Goal: Task Accomplishment & Management: Use online tool/utility

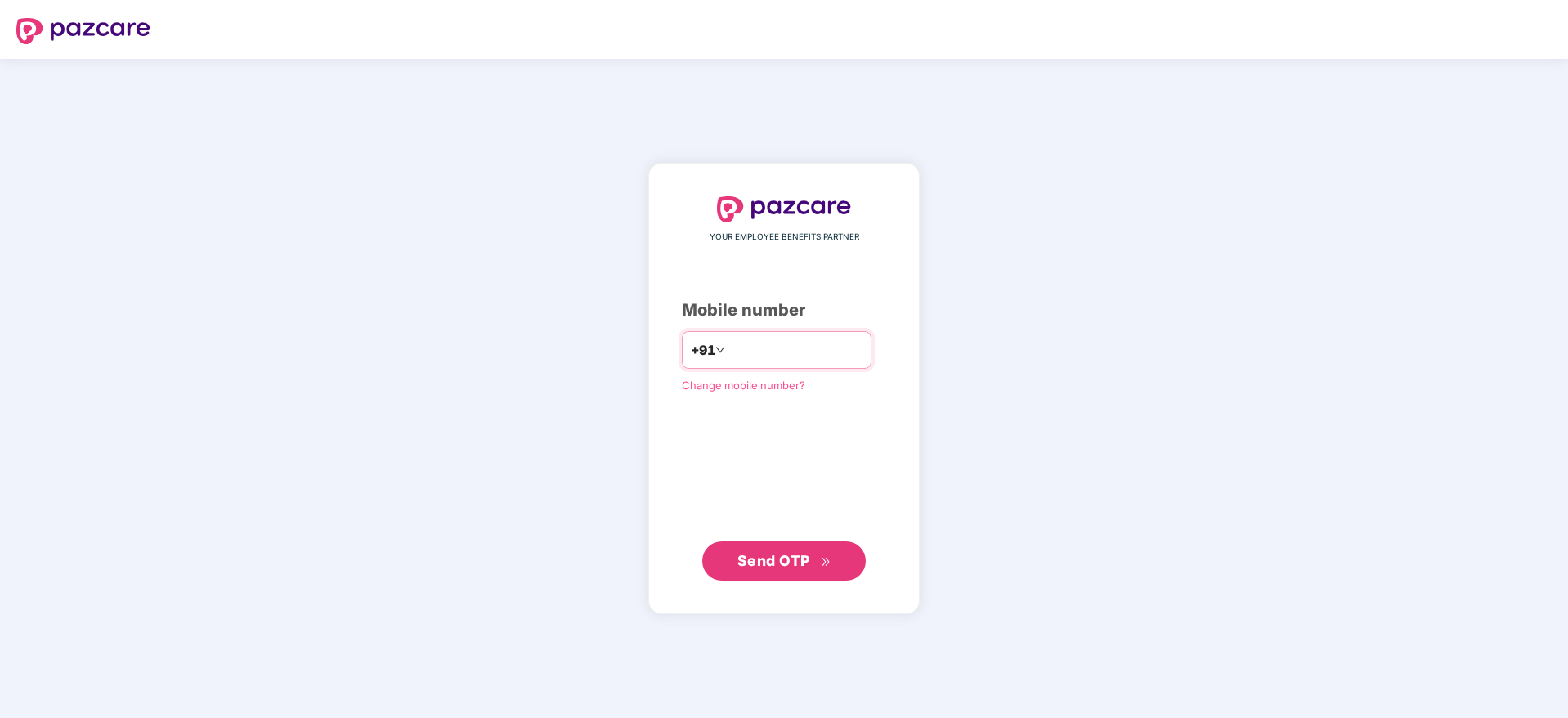
click at [841, 349] on input "number" at bounding box center [795, 349] width 134 height 26
type input "**********"
click at [801, 552] on span "Send OTP" at bounding box center [774, 560] width 73 height 17
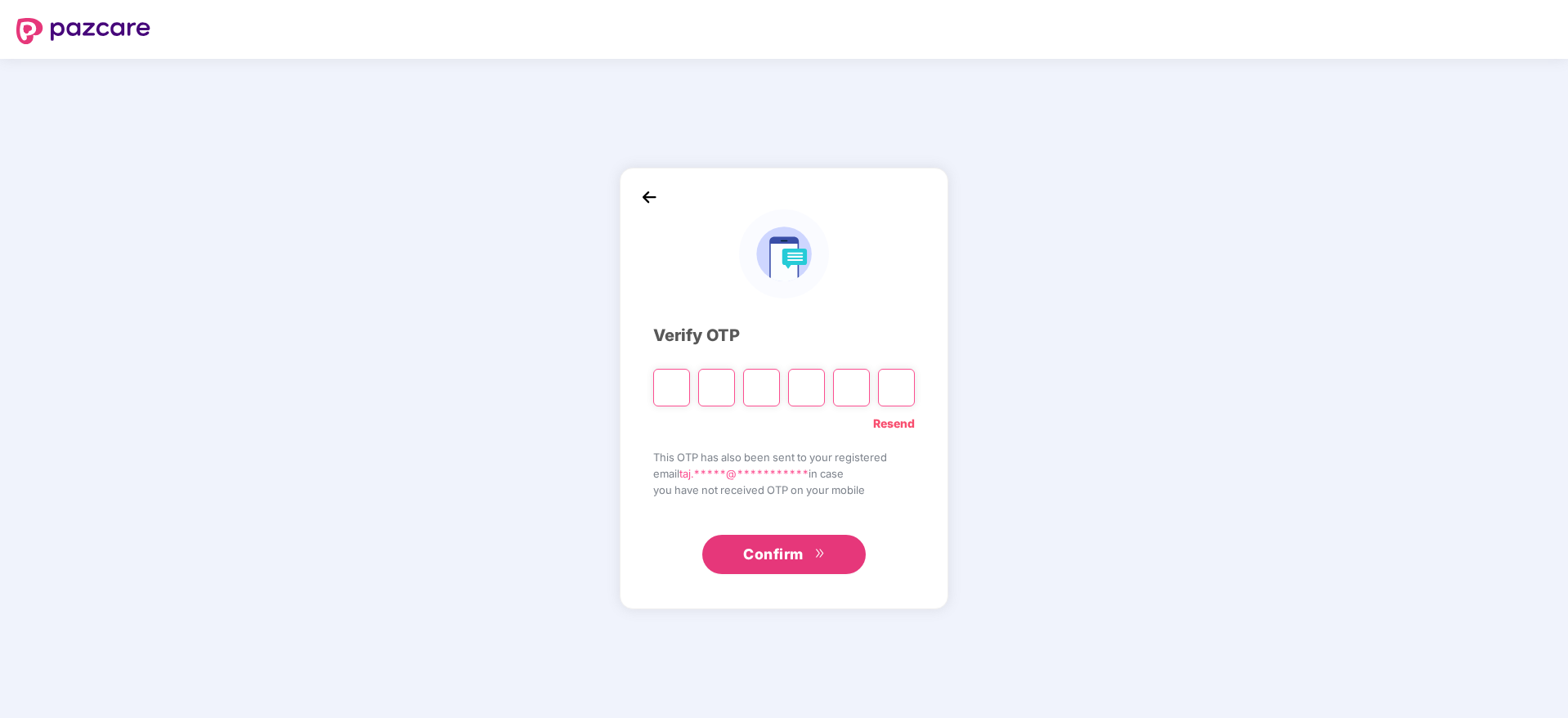
paste input "*"
type input "*"
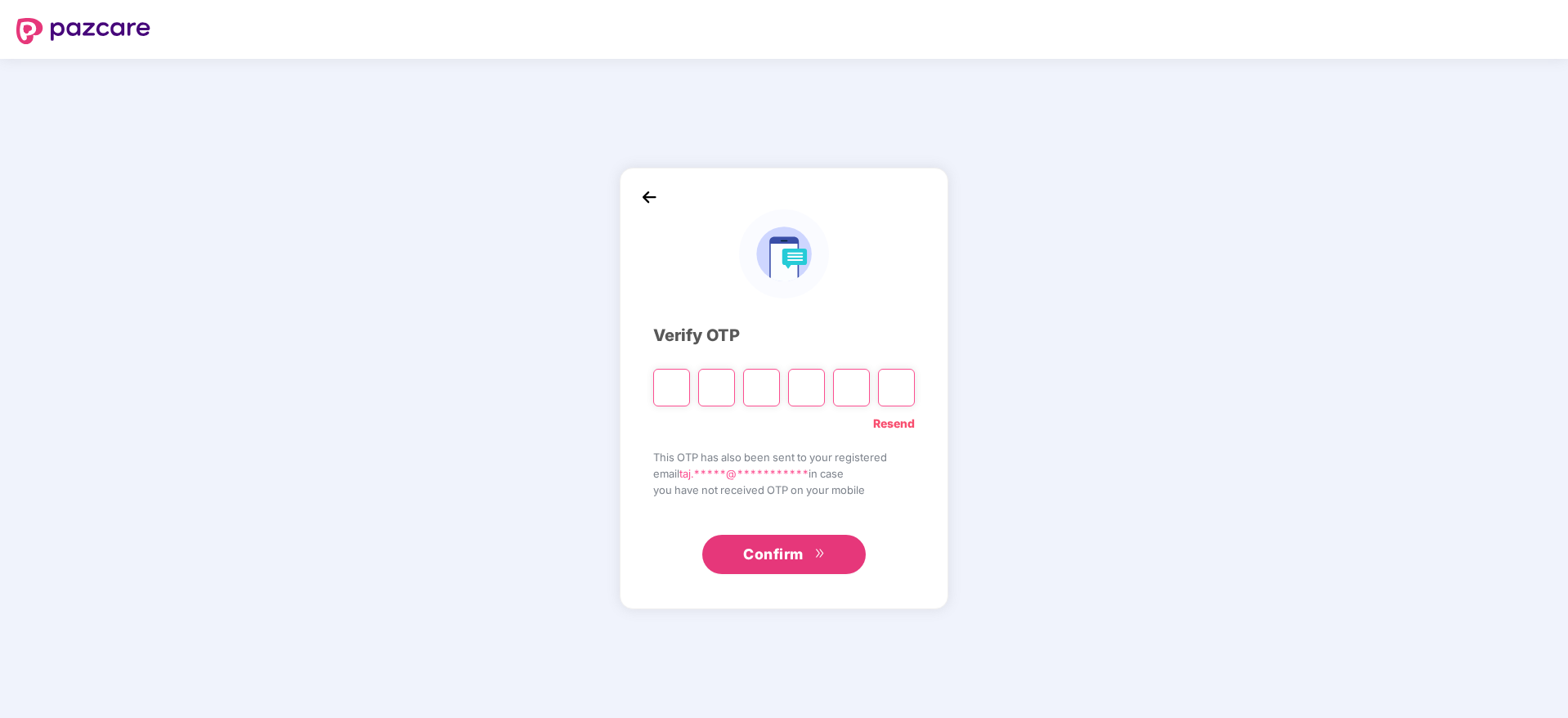
type input "*"
click at [679, 305] on div "**********" at bounding box center [784, 388] width 261 height 373
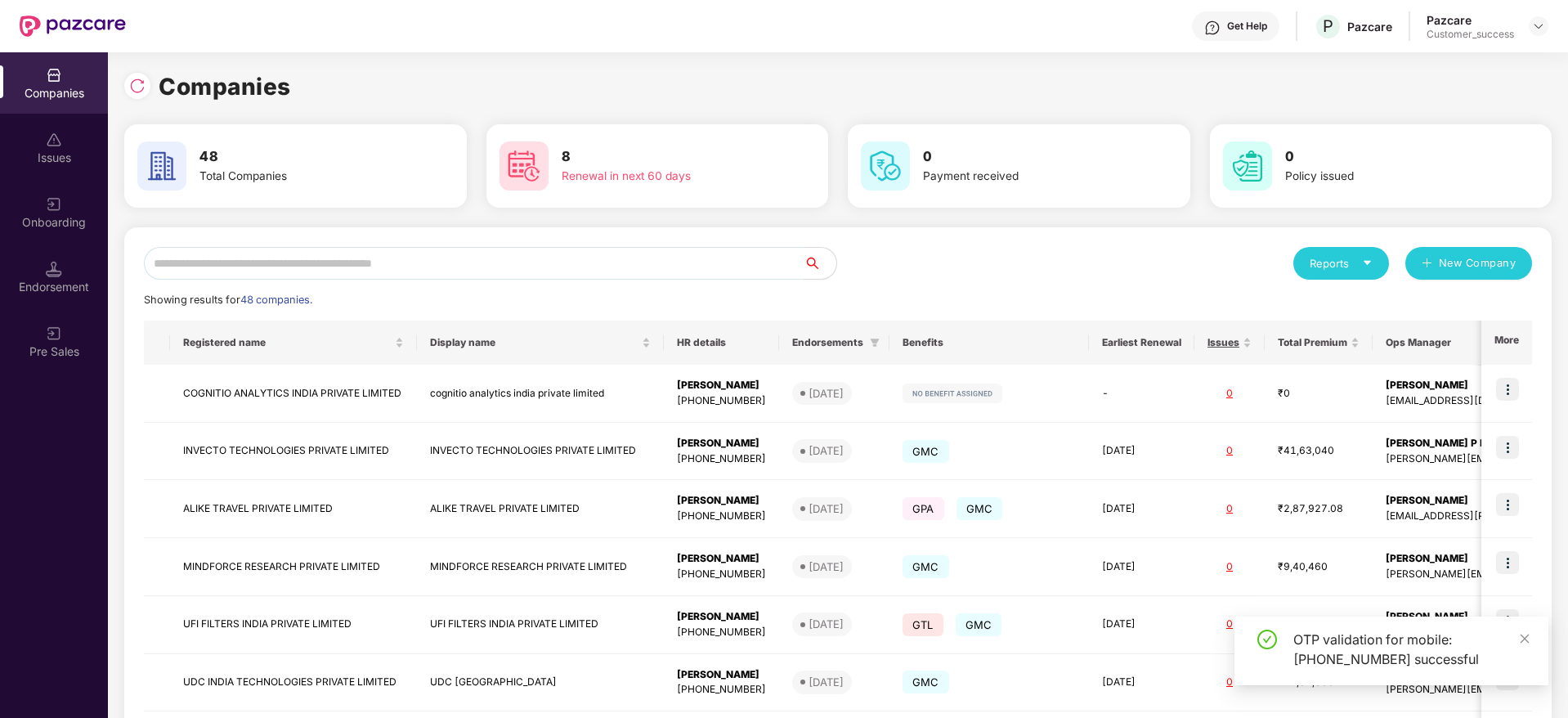
click at [439, 265] on input "text" at bounding box center [473, 264] width 659 height 32
click at [1563, 222] on div "Companies 48 Total Companies 8 Renewal in next 60 days 0 Payment received 0 Pol…" at bounding box center [838, 385] width 1460 height 665
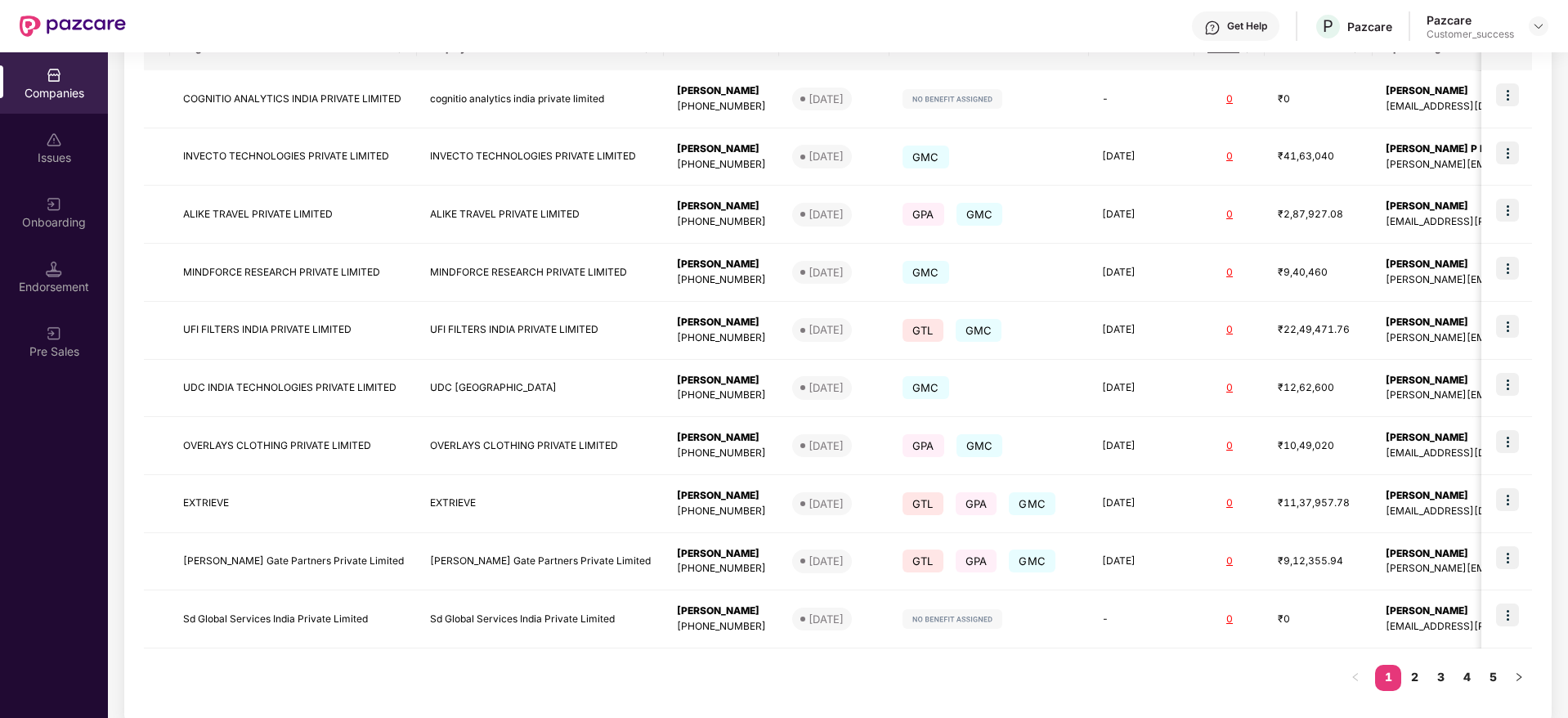
scroll to position [316, 0]
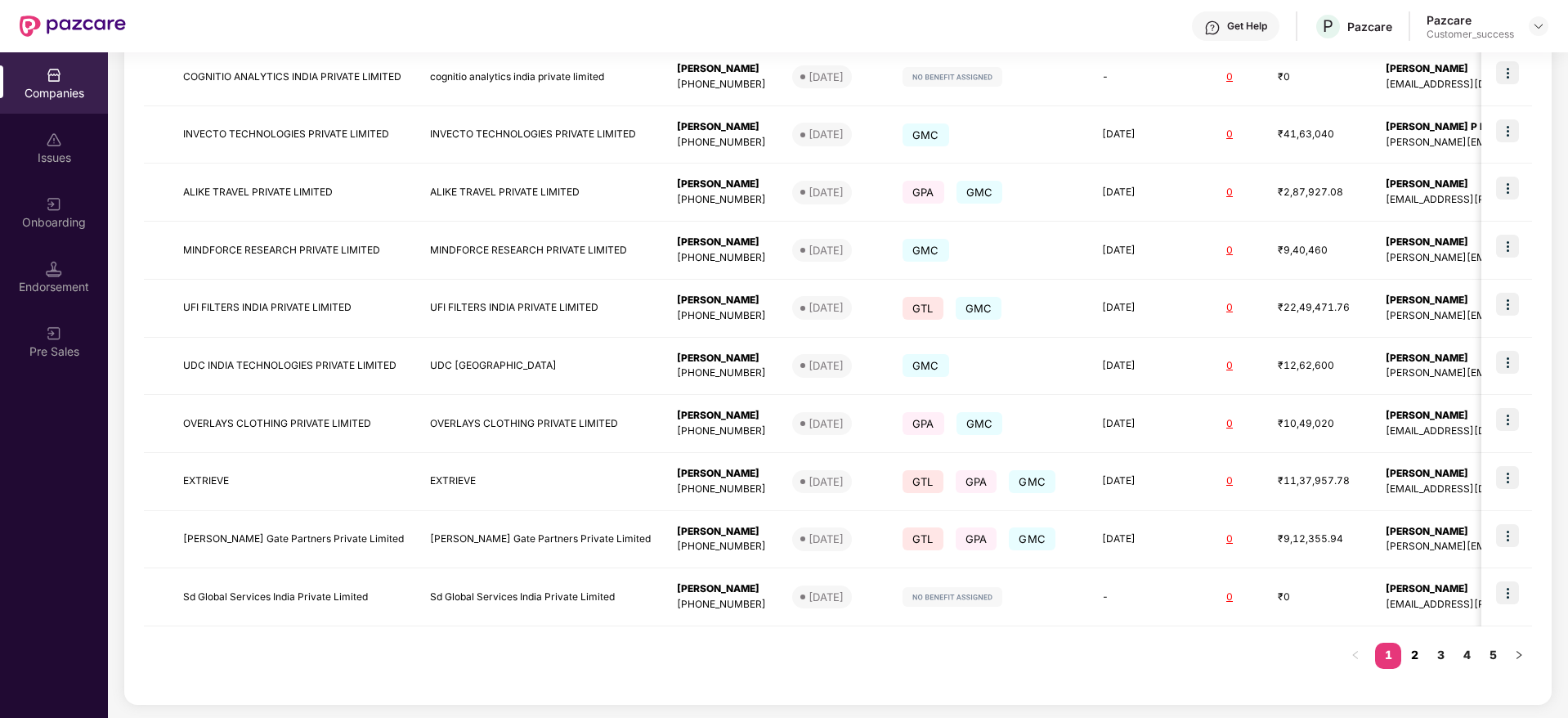
click at [1412, 656] on link "2" at bounding box center [1413, 655] width 26 height 25
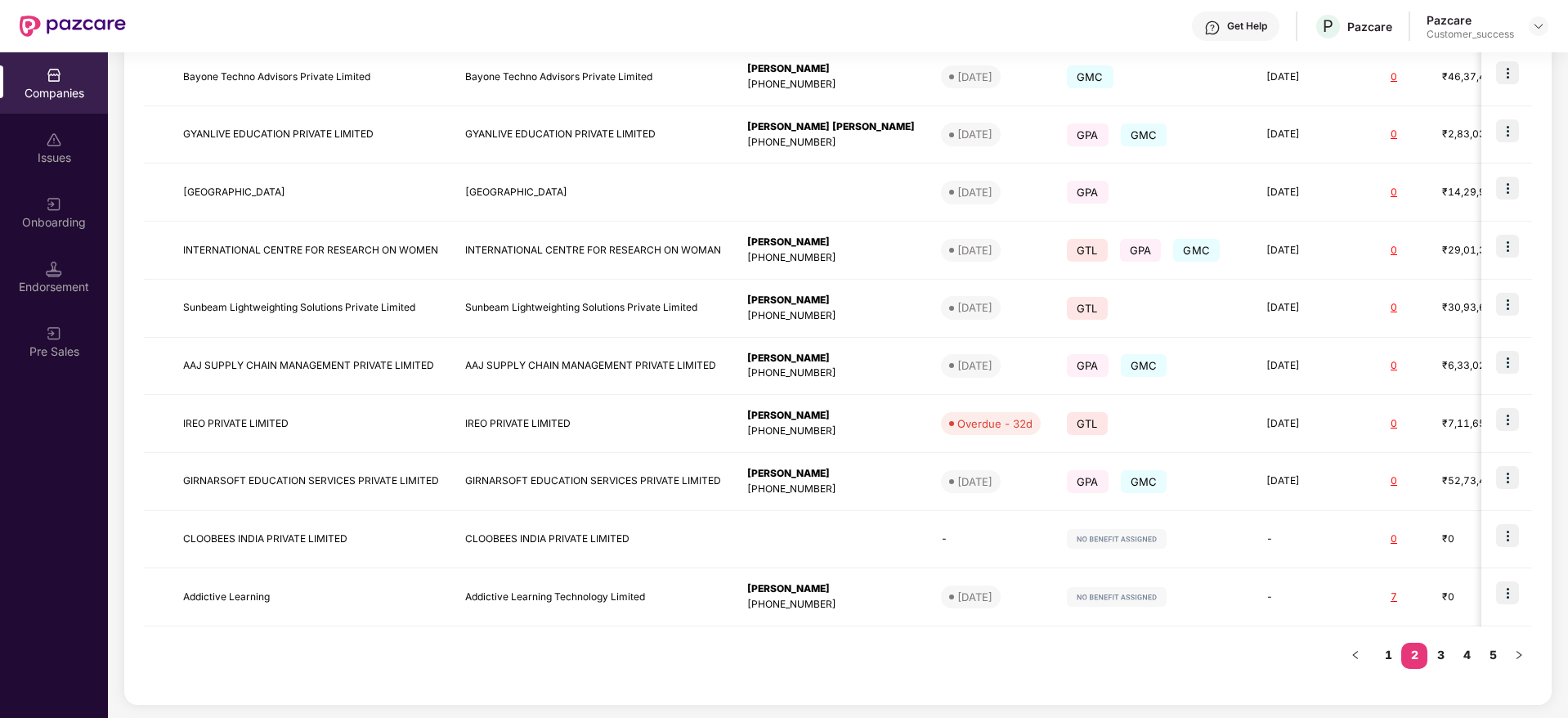
click at [1564, 405] on div "Companies 48 Total Companies 8 Renewal in next 60 days 0 Payment received 0 Pol…" at bounding box center [838, 385] width 1460 height 665
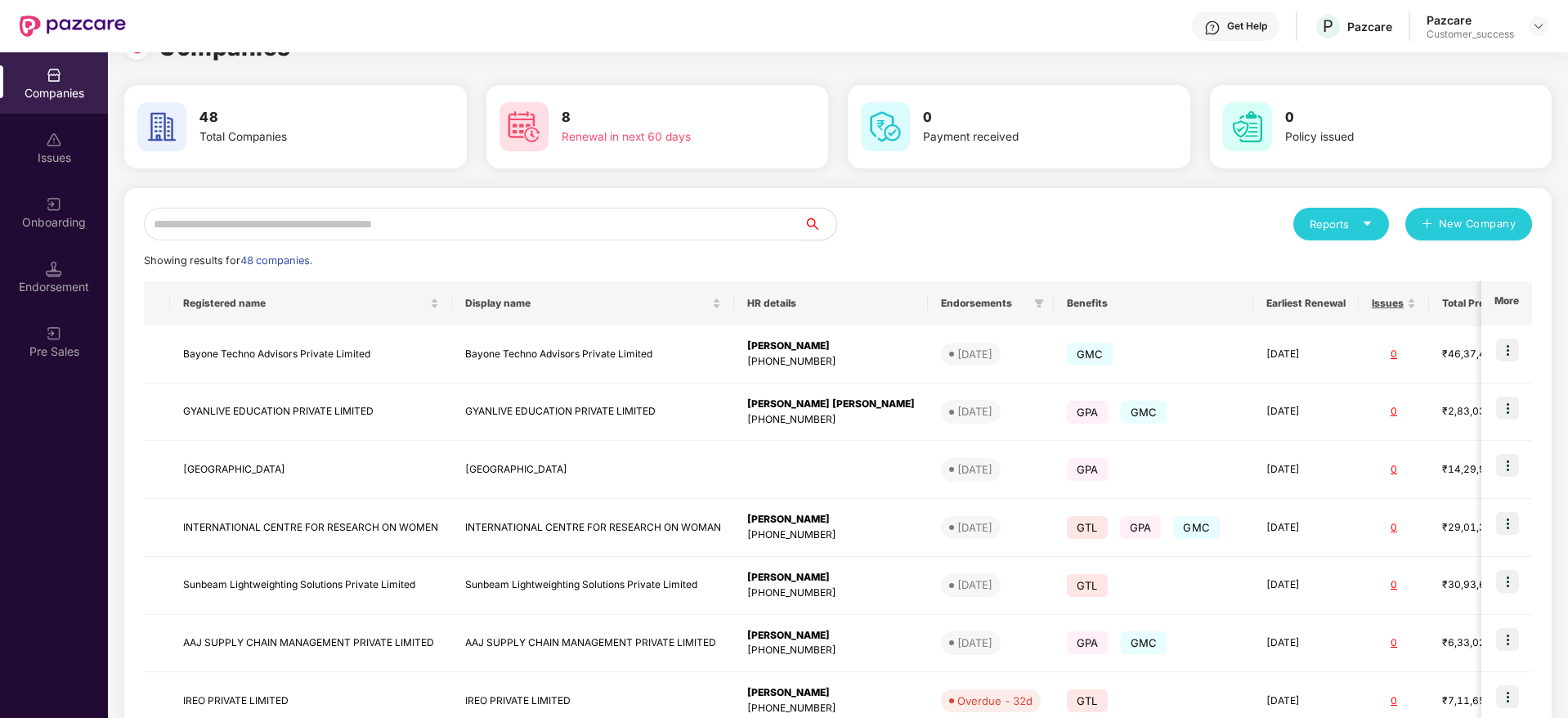
scroll to position [0, 0]
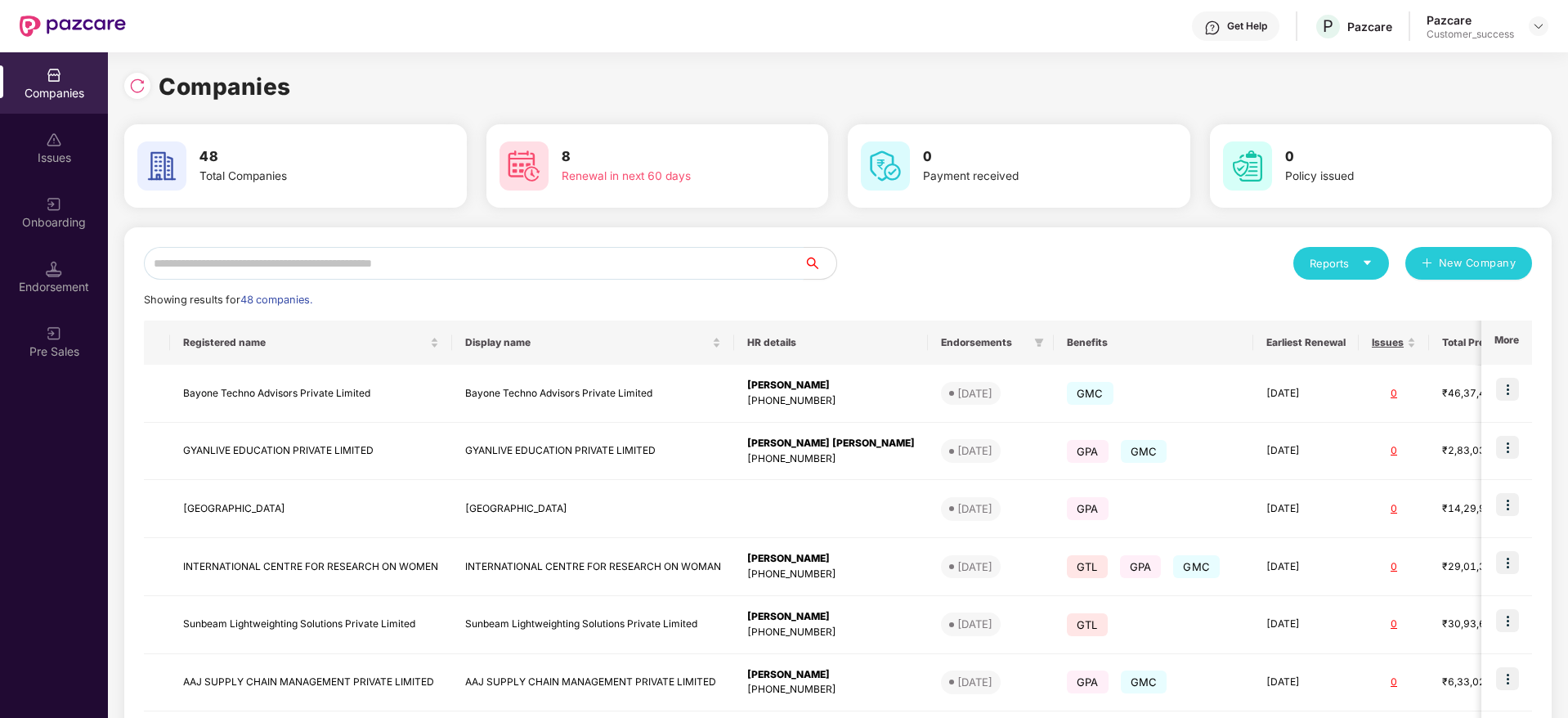
click at [429, 257] on input "text" at bounding box center [473, 264] width 659 height 32
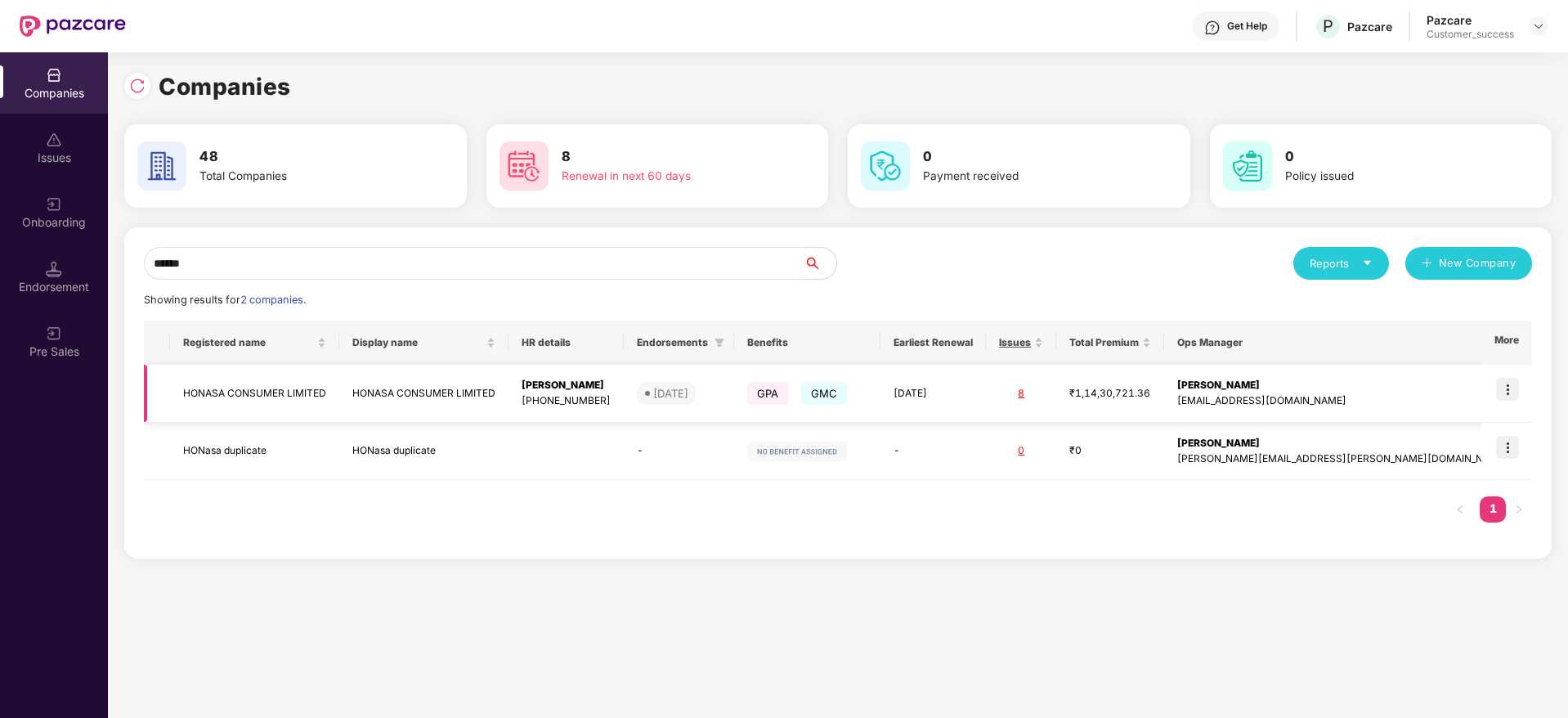
type input "******"
click at [1511, 391] on img at bounding box center [1508, 390] width 23 height 23
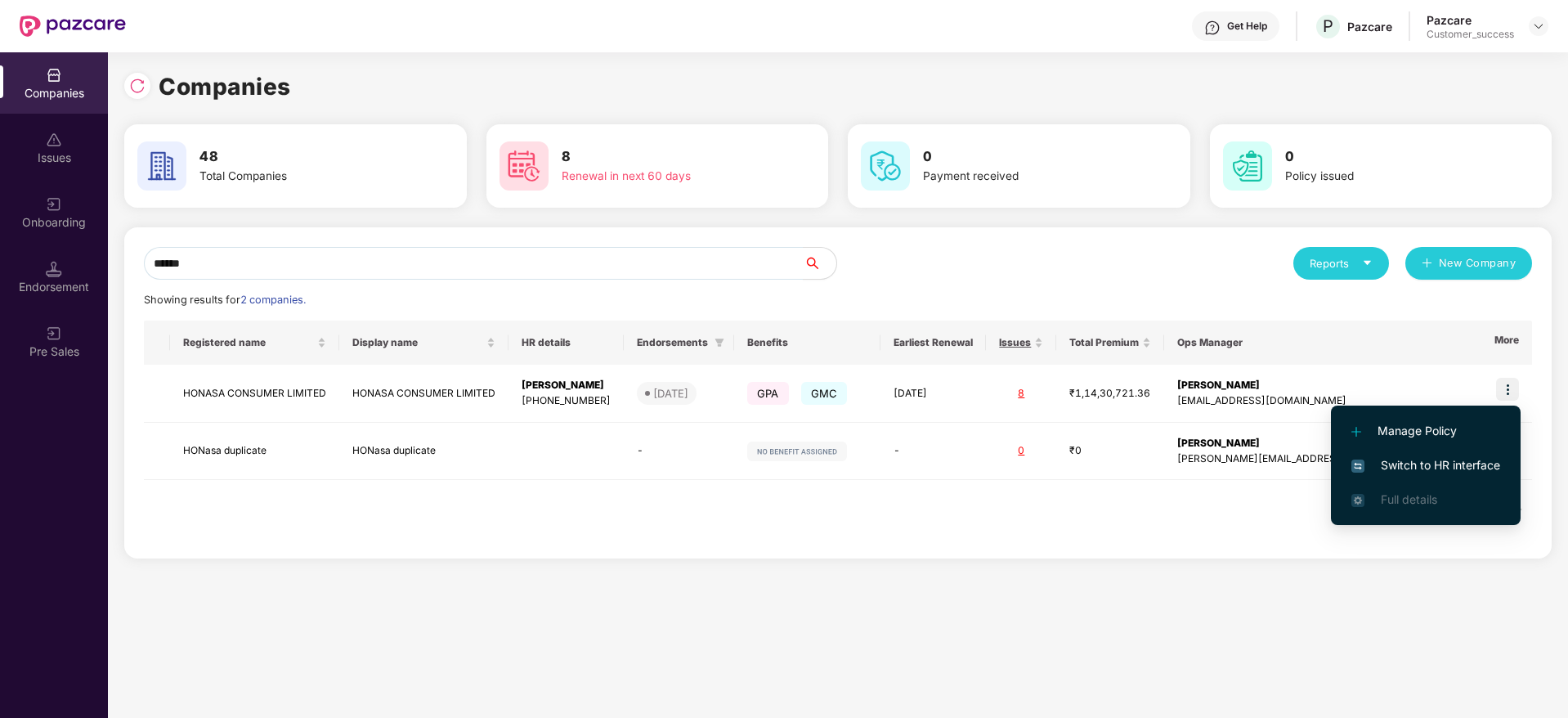
click at [1468, 456] on span "Switch to HR interface" at bounding box center [1426, 465] width 149 height 18
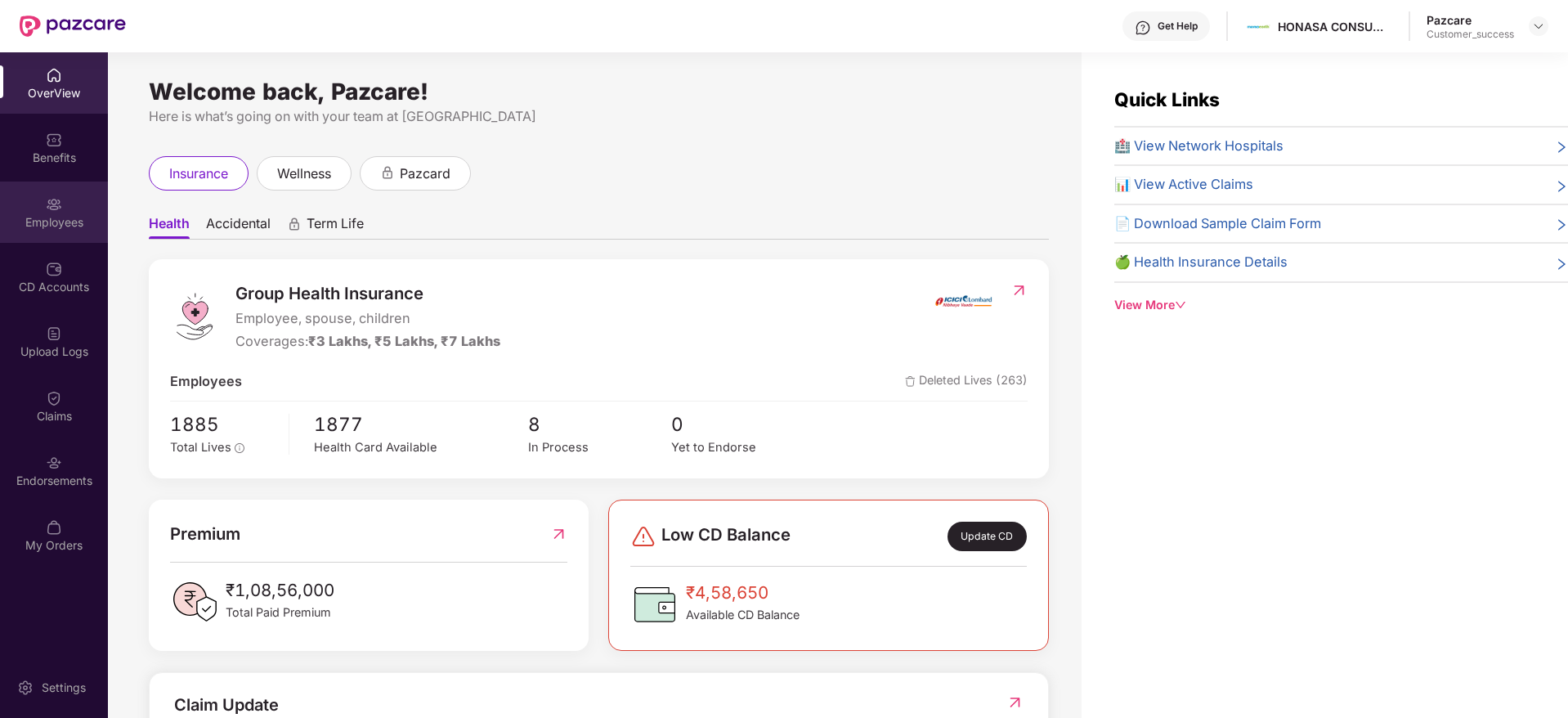
click at [47, 222] on div "Employees" at bounding box center [53, 222] width 108 height 16
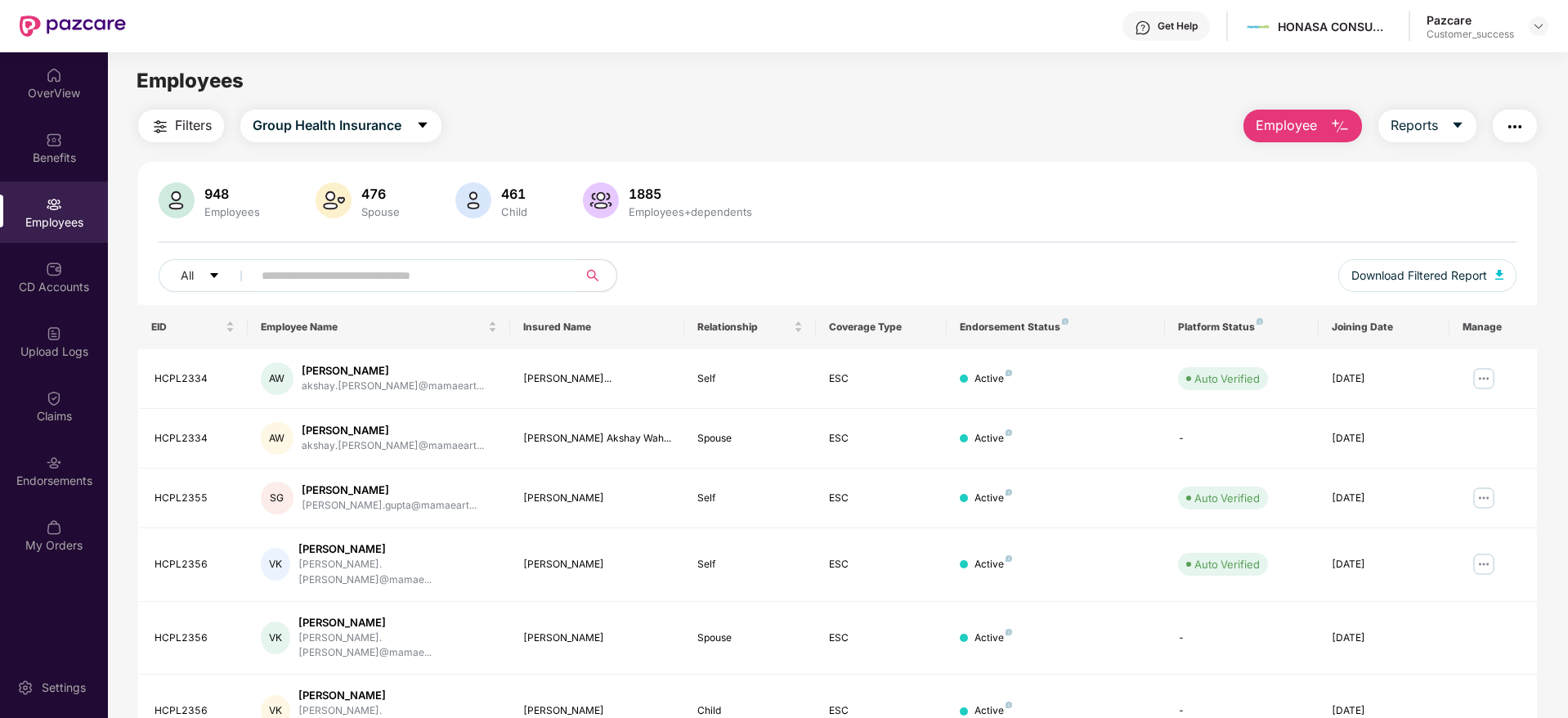
click at [368, 270] on input "text" at bounding box center [408, 276] width 294 height 25
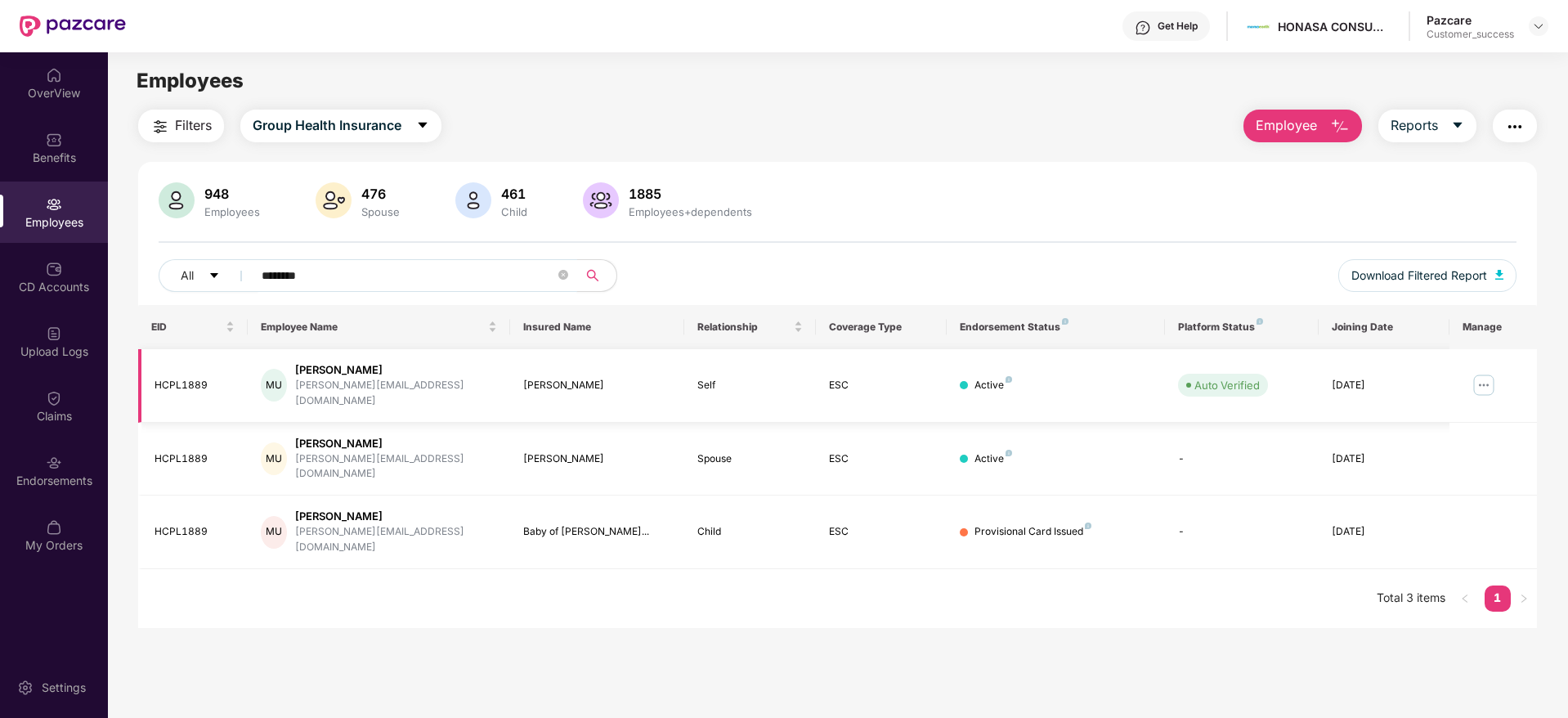
type input "********"
click at [562, 277] on icon "close-circle" at bounding box center [563, 275] width 10 height 10
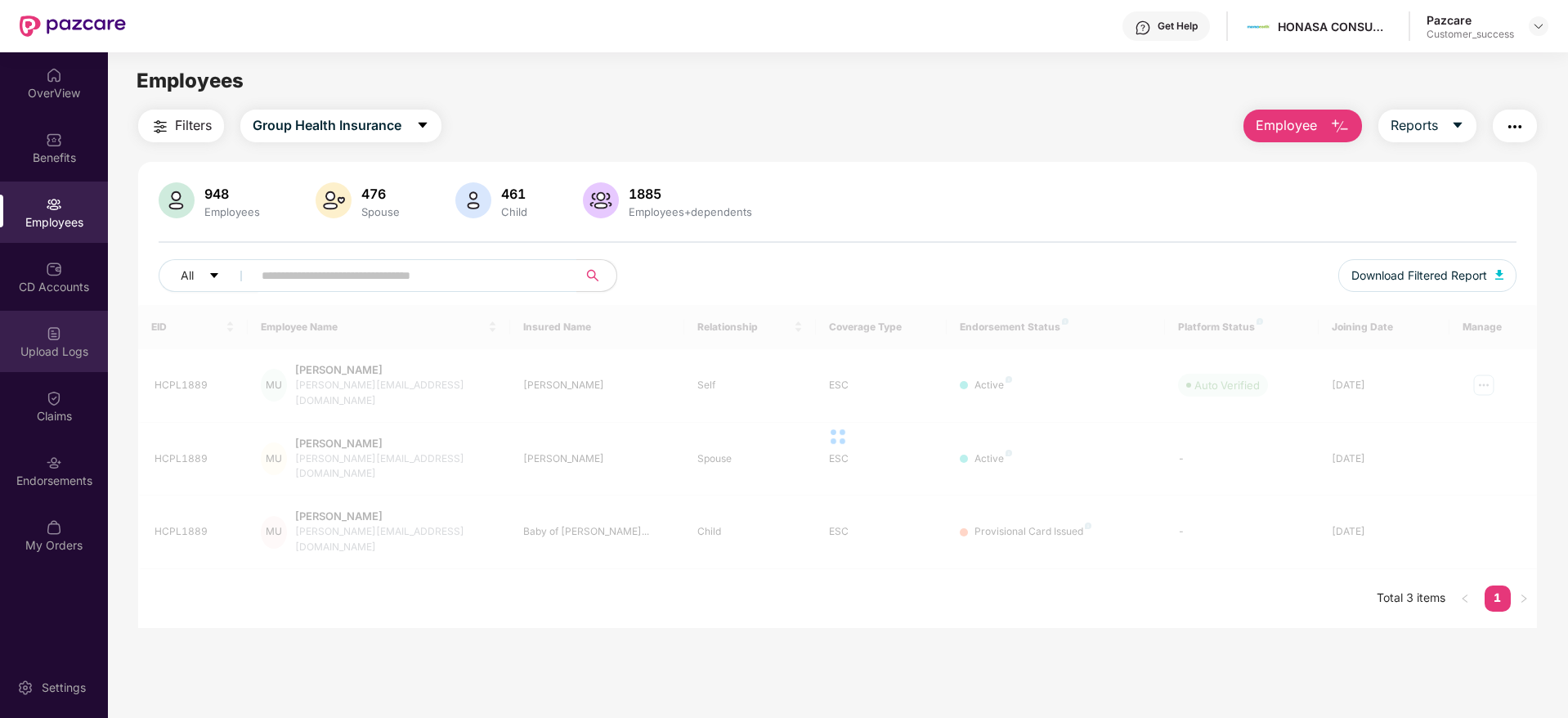
click at [66, 348] on div "Upload Logs" at bounding box center [53, 351] width 108 height 16
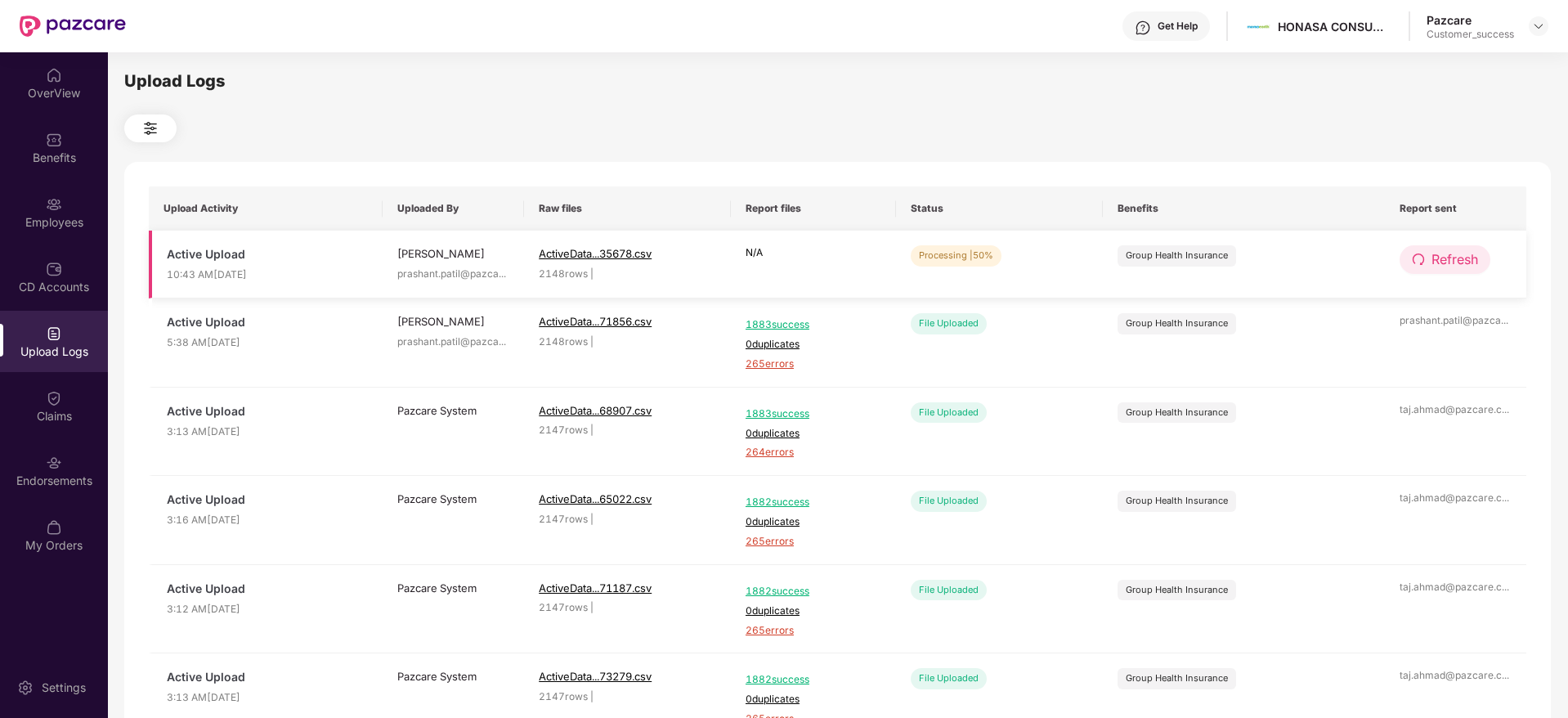
click at [1418, 263] on icon "redo" at bounding box center [1418, 260] width 13 height 13
